Goal: Task Accomplishment & Management: Manage account settings

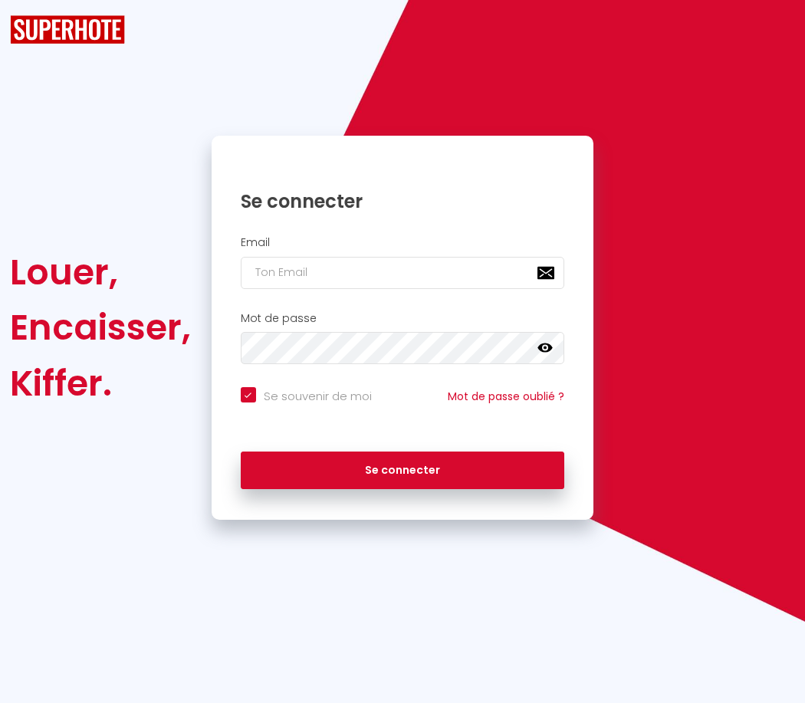
checkbox input "true"
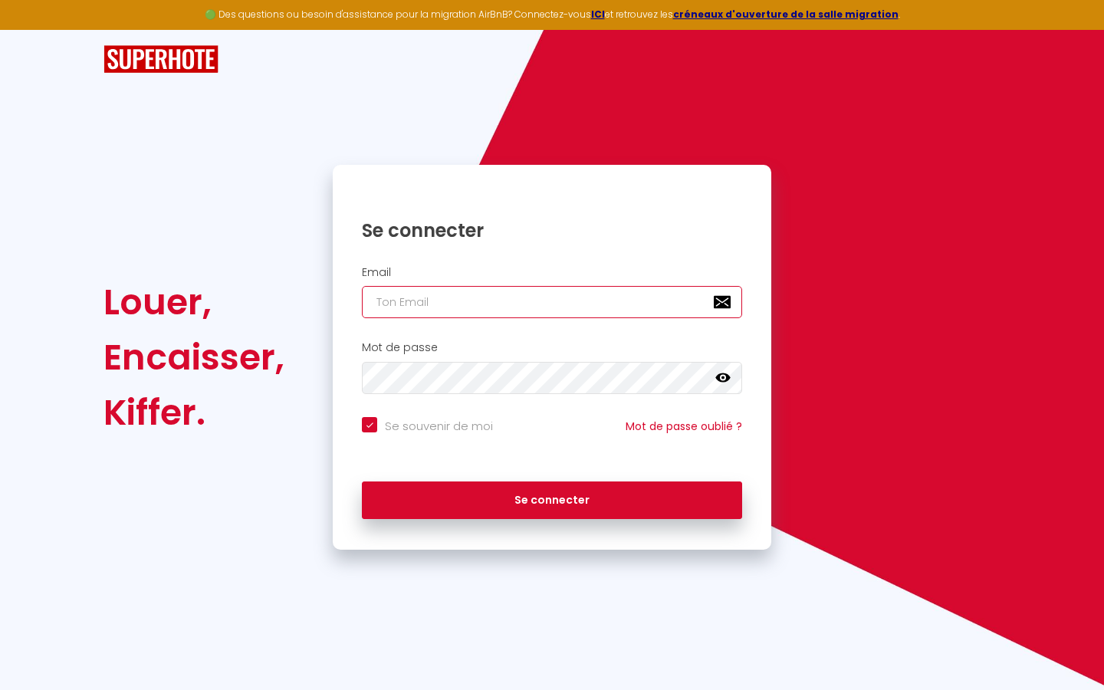
type input "s"
checkbox input "true"
type input "su"
checkbox input "true"
type input "sup"
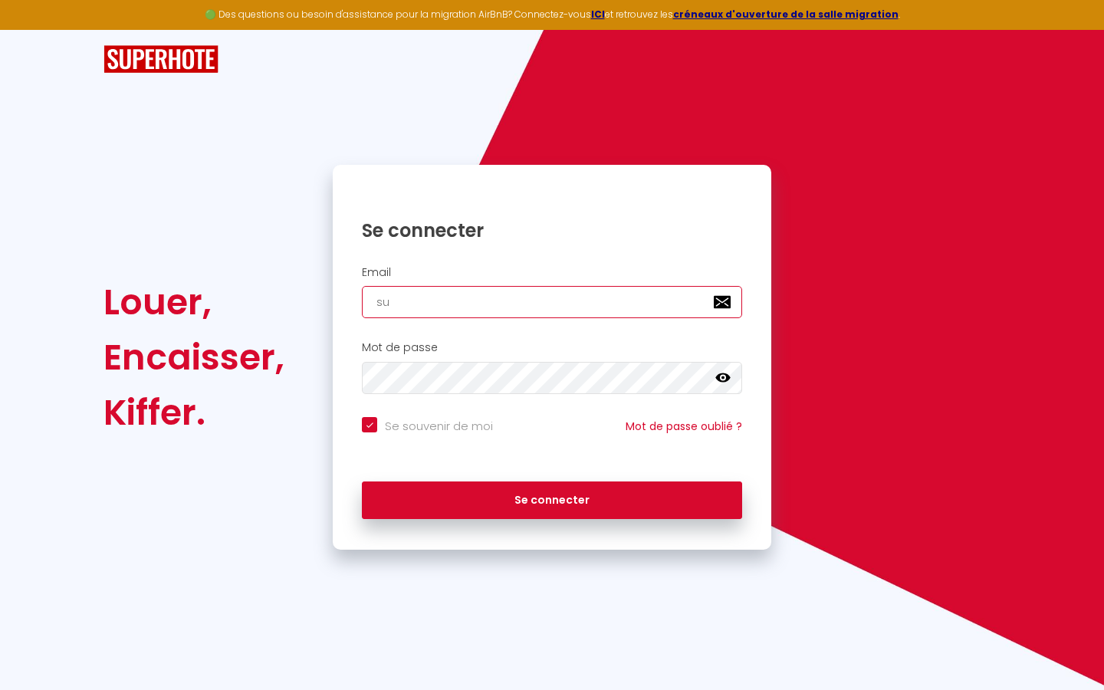
checkbox input "true"
type input "supe"
checkbox input "true"
type input "super"
checkbox input "true"
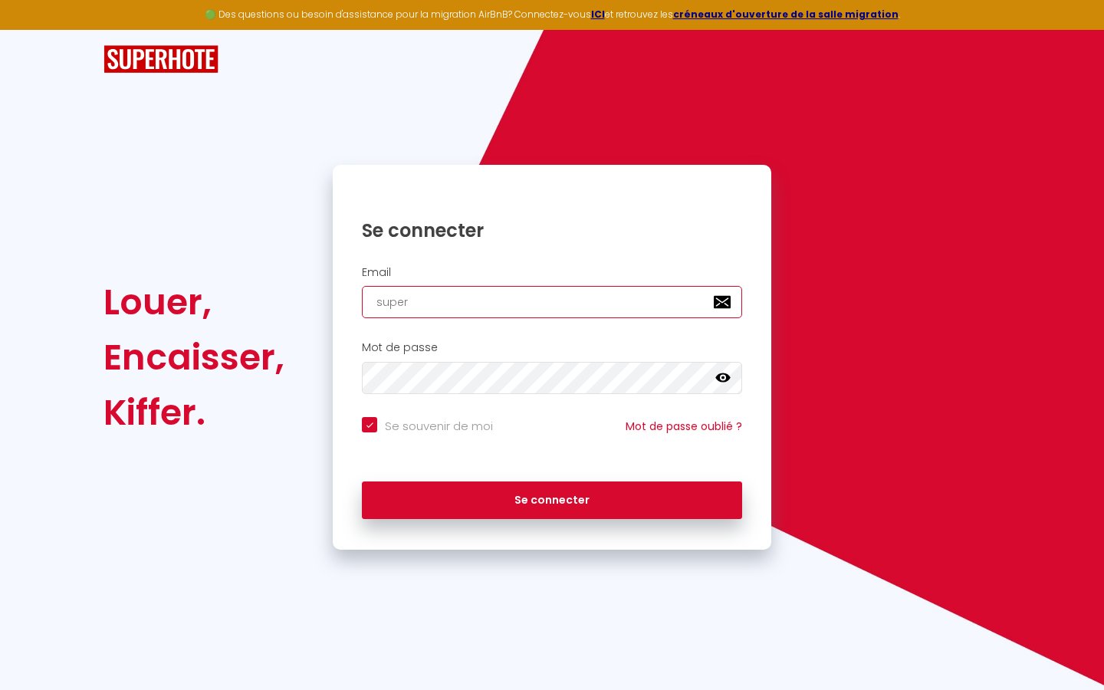
type input "superb"
checkbox input "true"
type input "superbo"
checkbox input "true"
type input "superbor"
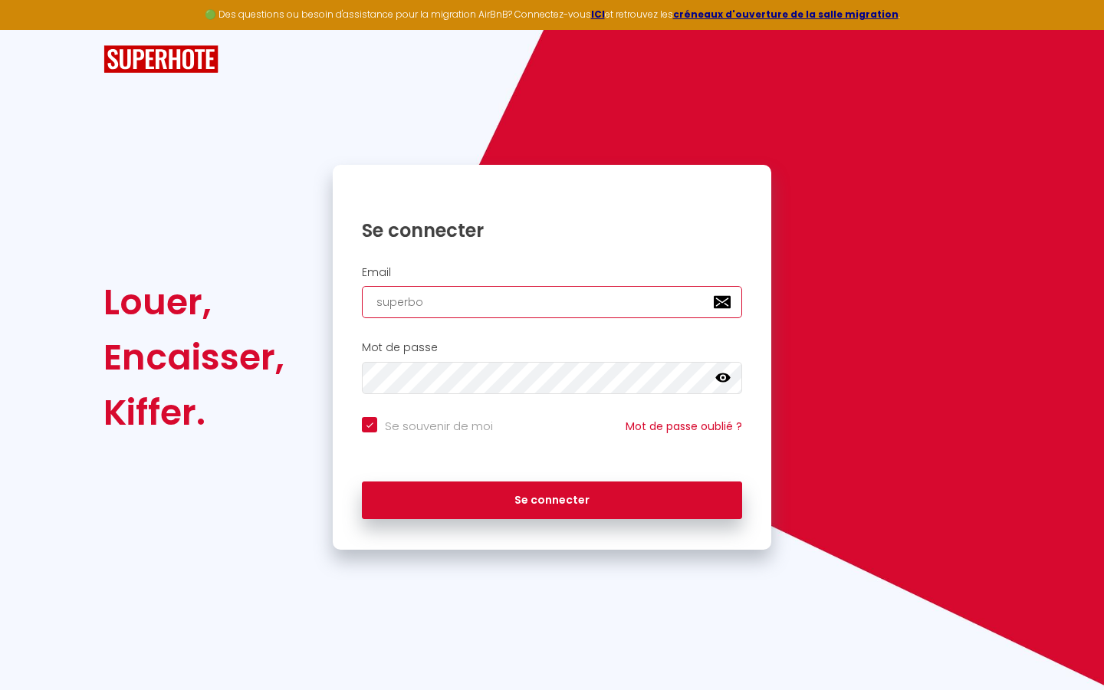
checkbox input "true"
type input "superbord"
checkbox input "true"
type input "superborde"
checkbox input "true"
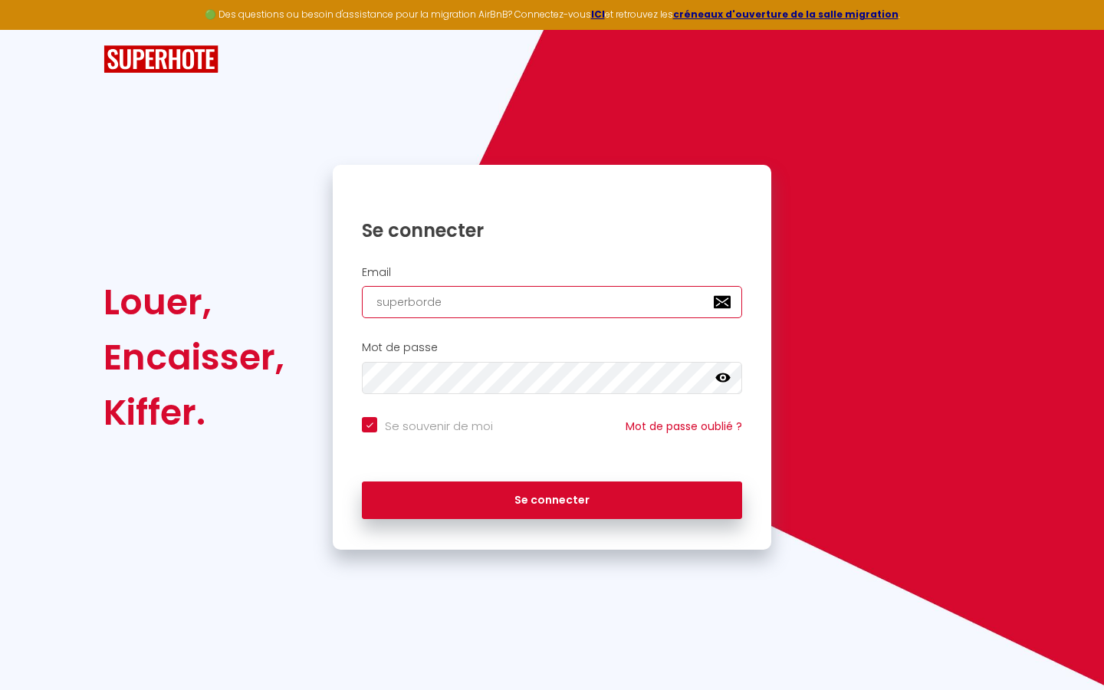
type input "superbordea"
checkbox input "true"
type input "superbordeau"
checkbox input "true"
type input "superbordeaux"
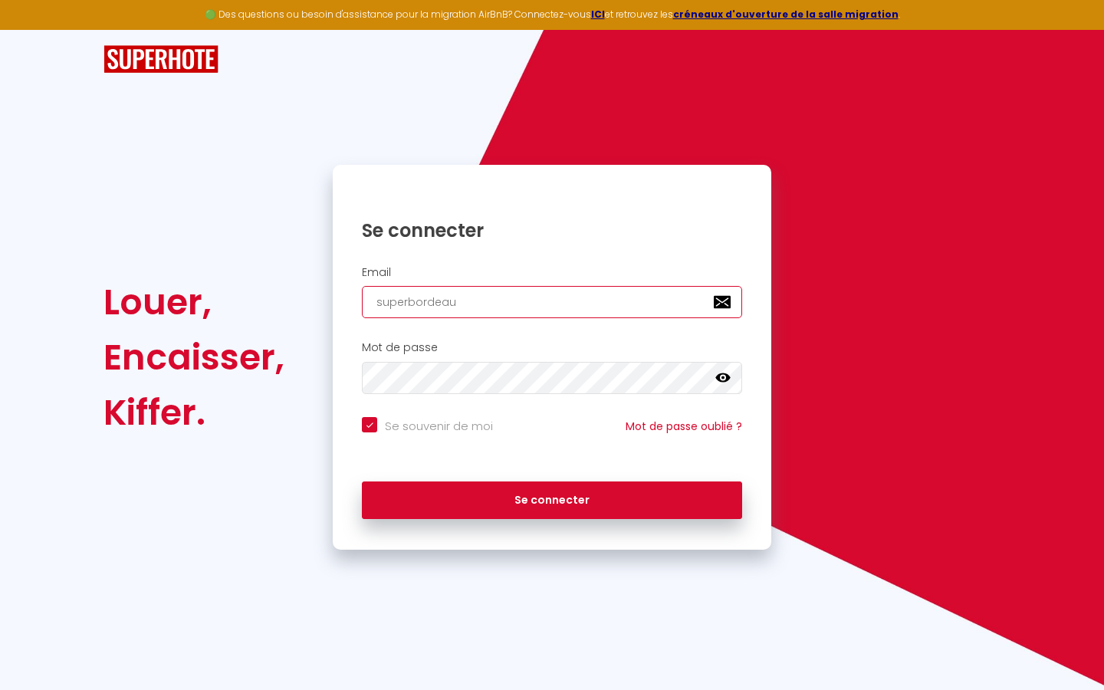
checkbox input "true"
type input "superbordeaux@"
checkbox input "true"
type input "superbordeaux@g"
checkbox input "true"
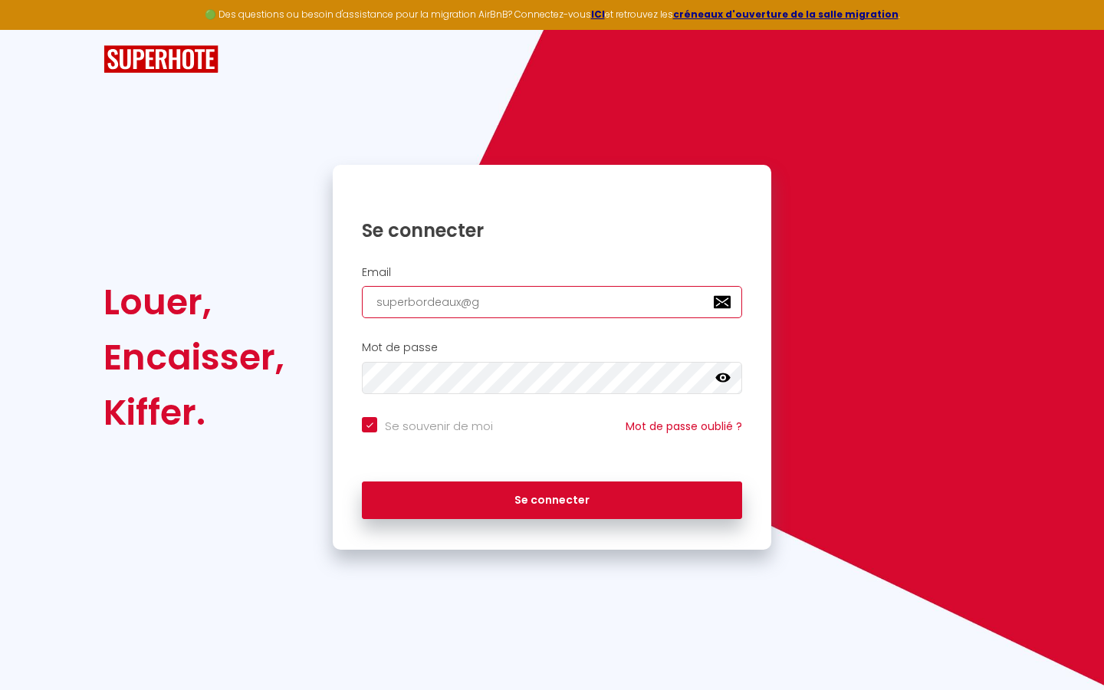
type input "superbordeaux@gm"
checkbox input "true"
type input "superbordeaux@gma"
checkbox input "true"
type input "superbordeaux@gmai"
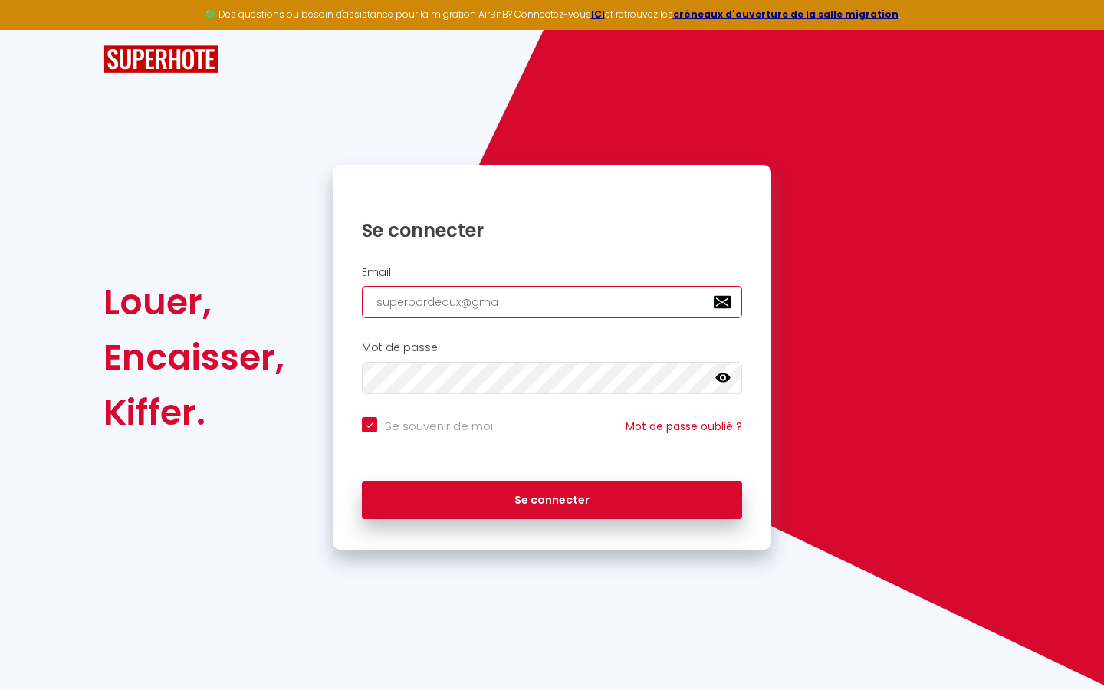
checkbox input "true"
type input "[EMAIL_ADDRESS]"
checkbox input "true"
type input "[EMAIL_ADDRESS]."
checkbox input "true"
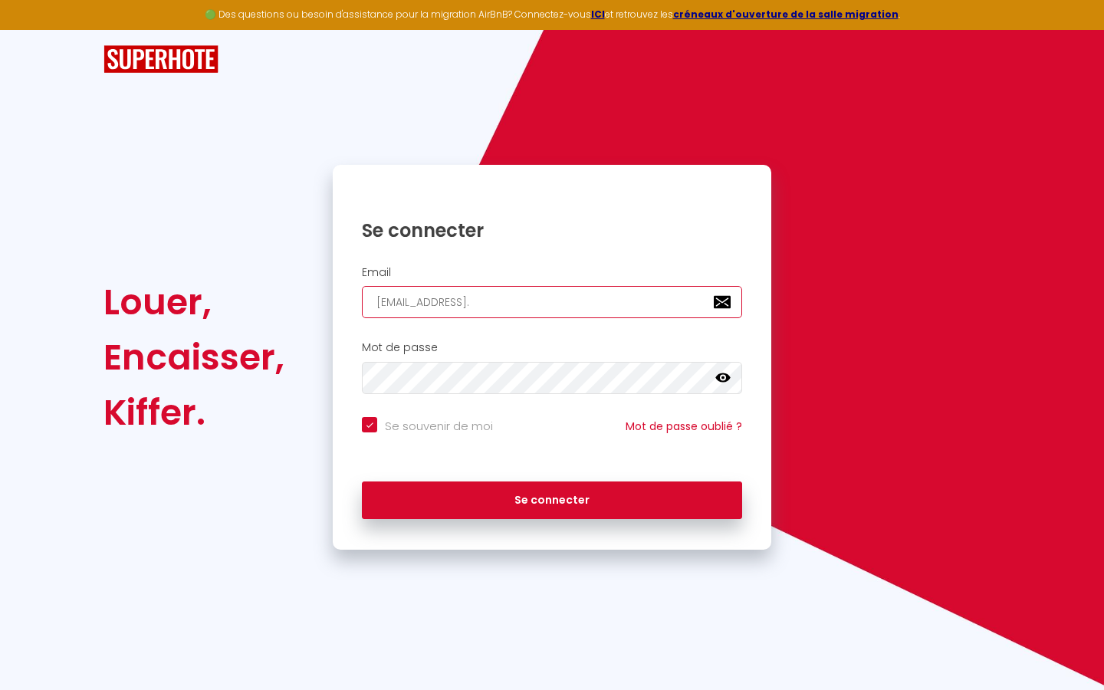
type input "superbordeaux@gmail.c"
checkbox input "true"
type input "[EMAIL_ADDRESS][DOMAIN_NAME]"
checkbox input "true"
type input "[EMAIL_ADDRESS][DOMAIN_NAME]"
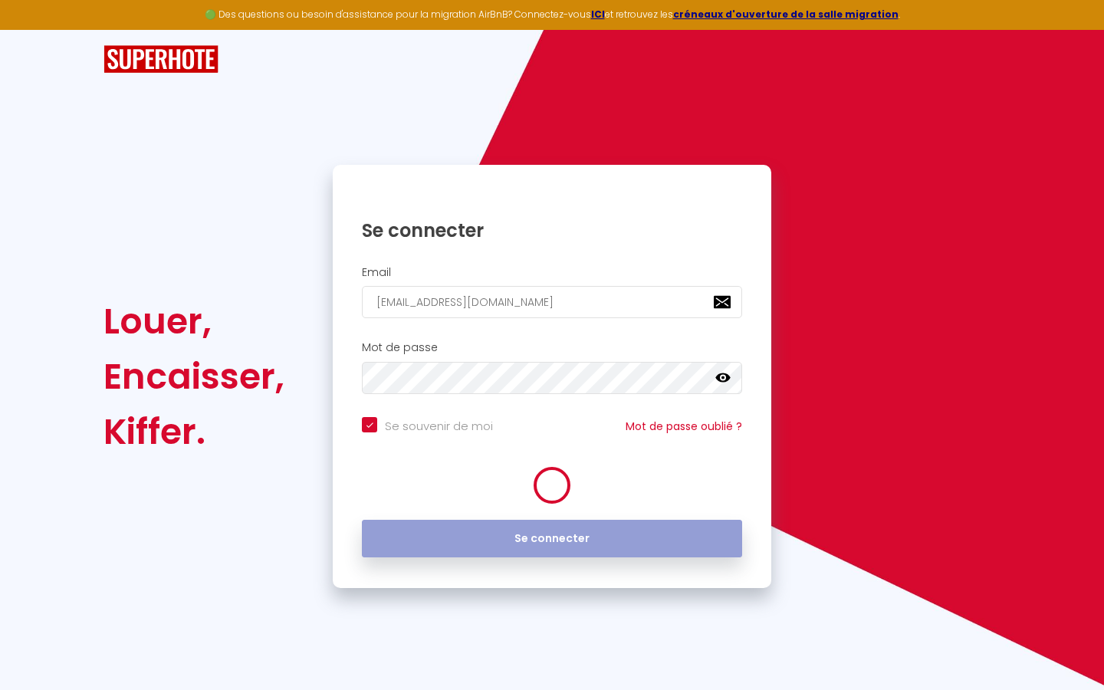
checkbox input "true"
